Goal: Task Accomplishment & Management: Complete application form

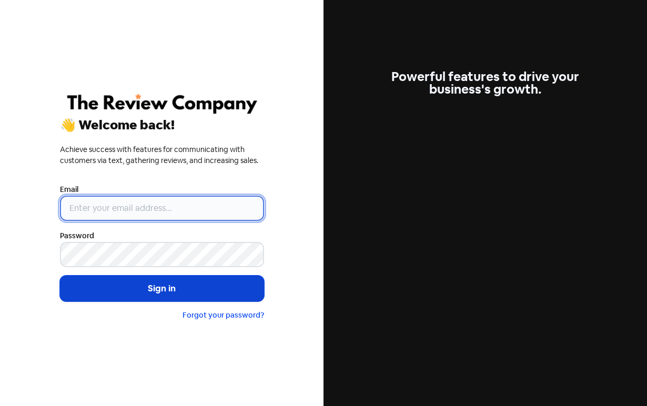
type input "[PERSON_NAME][EMAIL_ADDRESS][DOMAIN_NAME]"
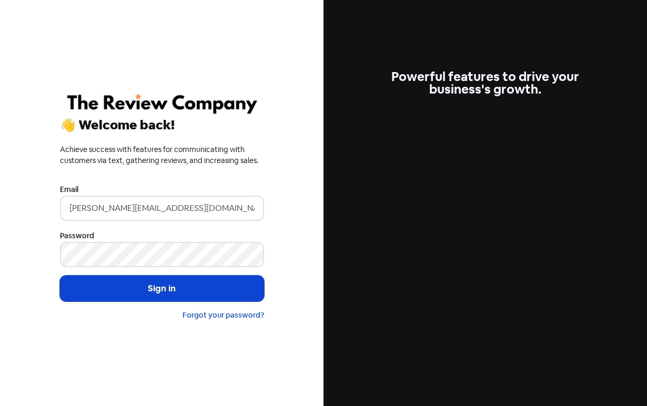
click at [129, 293] on button "Sign in" at bounding box center [162, 289] width 204 height 26
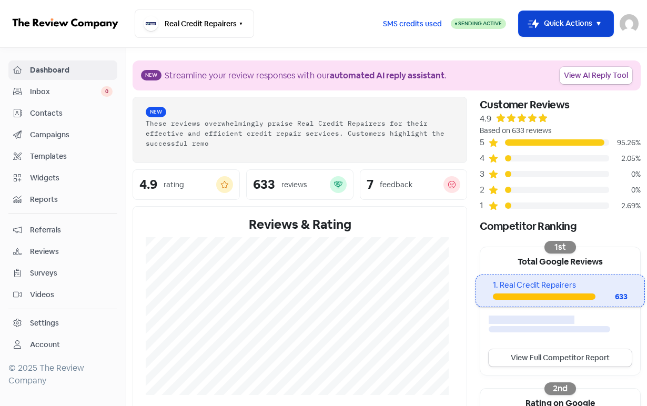
click at [545, 18] on button "Icon For Thunder-move Quick Actions" at bounding box center [566, 23] width 95 height 25
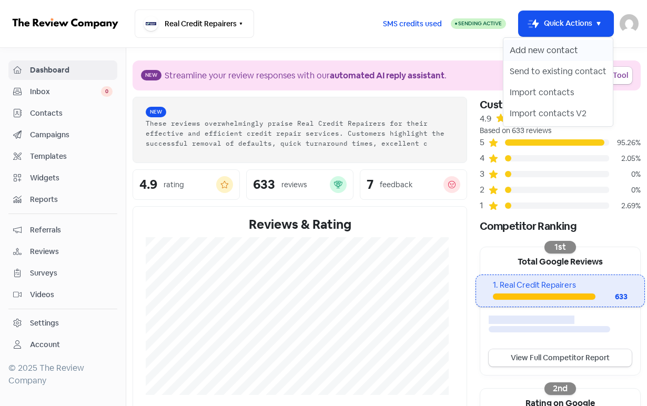
click at [545, 45] on button "Add new contact" at bounding box center [557, 50] width 109 height 21
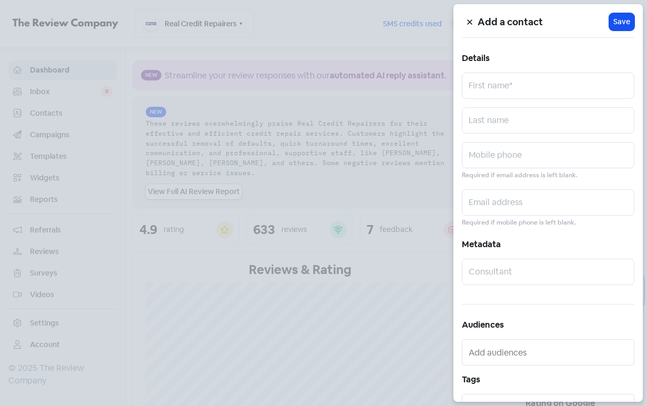
drag, startPoint x: 543, startPoint y: 62, endPoint x: 543, endPoint y: 75, distance: 13.1
click at [541, 67] on div "Add a contact Icon For Loading Save Details First name* Last name Mobile phone …" at bounding box center [547, 203] width 189 height 398
click at [543, 79] on input "text" at bounding box center [548, 86] width 173 height 26
paste input "Dick Mafuankadi Leya"
click at [548, 92] on input "Dick Mafuankadi Leya" at bounding box center [548, 86] width 173 height 26
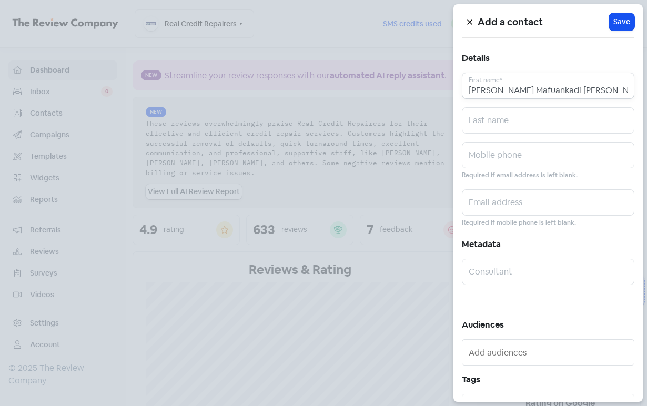
drag, startPoint x: 548, startPoint y: 92, endPoint x: 546, endPoint y: 98, distance: 6.4
click at [548, 93] on input "Dick Mafuankadi Leya" at bounding box center [548, 86] width 173 height 26
type input "Dick Mafuankadi"
click at [538, 126] on input "text" at bounding box center [548, 120] width 173 height 26
paste input "Leya"
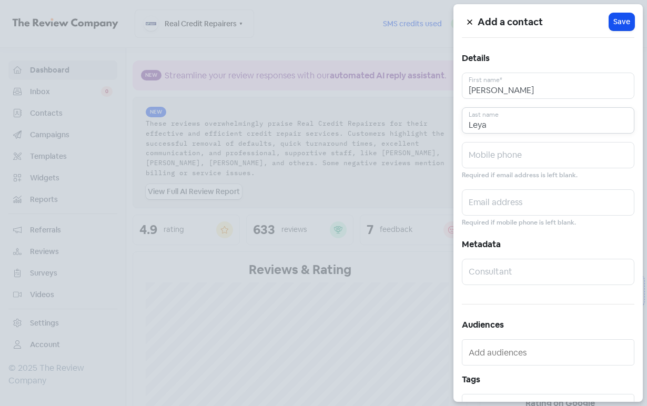
type input "Leya"
click at [517, 159] on input "text" at bounding box center [548, 155] width 173 height 26
paste input "0468964514"
type input "0468964514"
click at [519, 191] on input "text" at bounding box center [548, 202] width 173 height 26
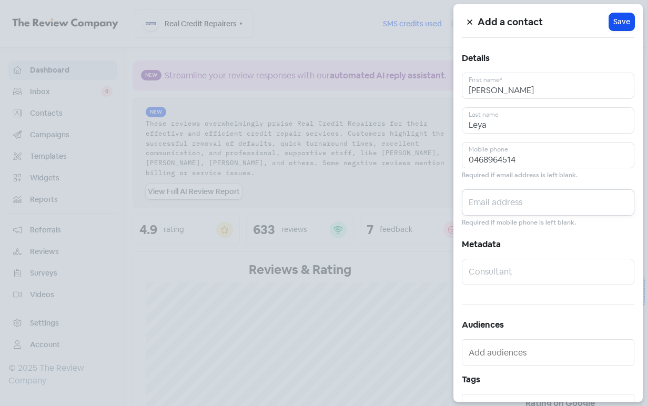
paste input "leyamafuankadi@gmail.com"
type input "leyamafuankadi@gmail.com"
click at [613, 26] on span "Save" at bounding box center [621, 21] width 17 height 11
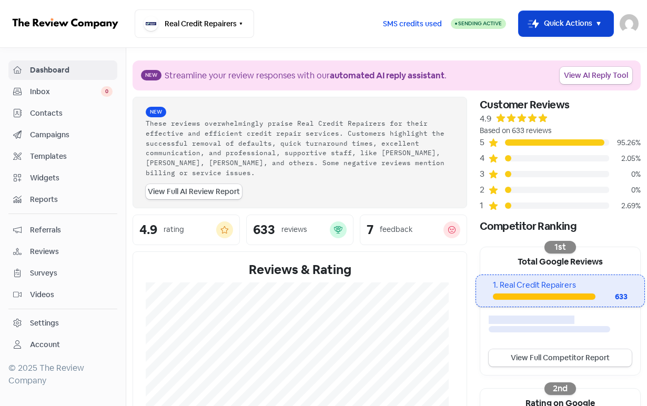
click at [548, 18] on button "Icon For Thunder-move Quick Actions" at bounding box center [566, 23] width 95 height 25
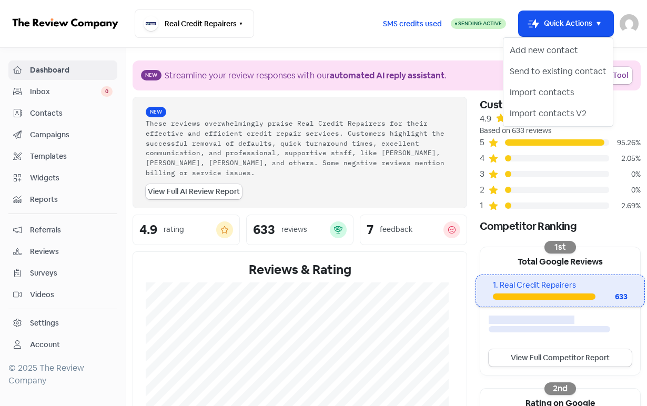
click at [545, 39] on div "Add new contact Send to existing contact Import contacts Import contacts V2" at bounding box center [558, 81] width 110 height 89
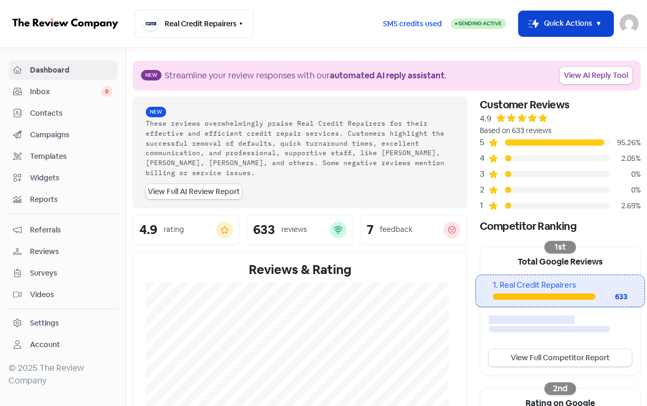
click at [554, 28] on button "Icon For Thunder-move Quick Actions" at bounding box center [566, 23] width 95 height 25
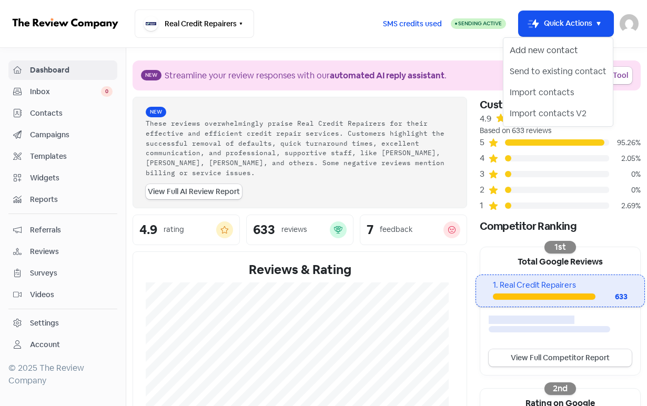
click at [552, 47] on button "Add new contact" at bounding box center [557, 50] width 109 height 21
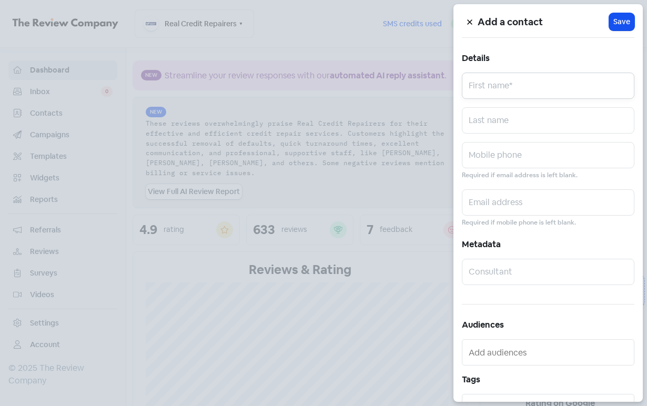
click at [507, 84] on input "text" at bounding box center [548, 86] width 173 height 26
paste input "ANKIT RATHEE"
click at [509, 90] on input "ANKIT RATHEE" at bounding box center [548, 86] width 173 height 26
type input "ANKIT"
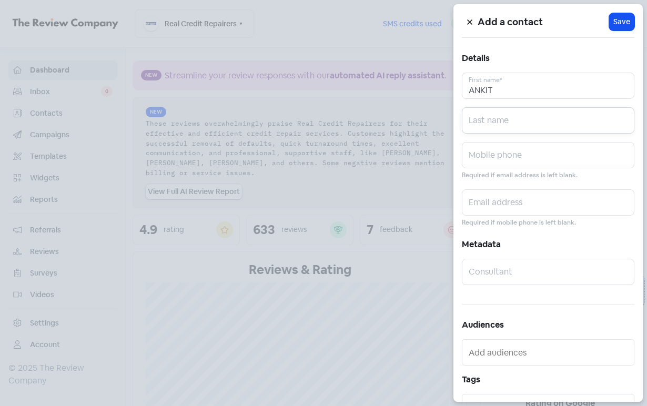
click at [504, 111] on input "text" at bounding box center [548, 120] width 173 height 26
paste input "RATHEE"
type input "RATHEE"
click at [553, 154] on input "text" at bounding box center [548, 155] width 173 height 26
paste input "0427009331"
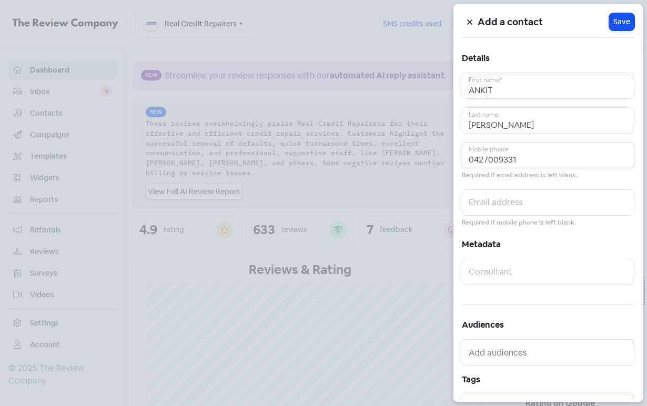
type input "0427009331"
click at [512, 200] on input "text" at bounding box center [548, 202] width 173 height 26
paste input "ankitrathee80@gmail.com"
type input "ankitrathee80@gmail.com"
click at [613, 18] on span "Save" at bounding box center [621, 21] width 17 height 11
